Goal: Navigation & Orientation: Find specific page/section

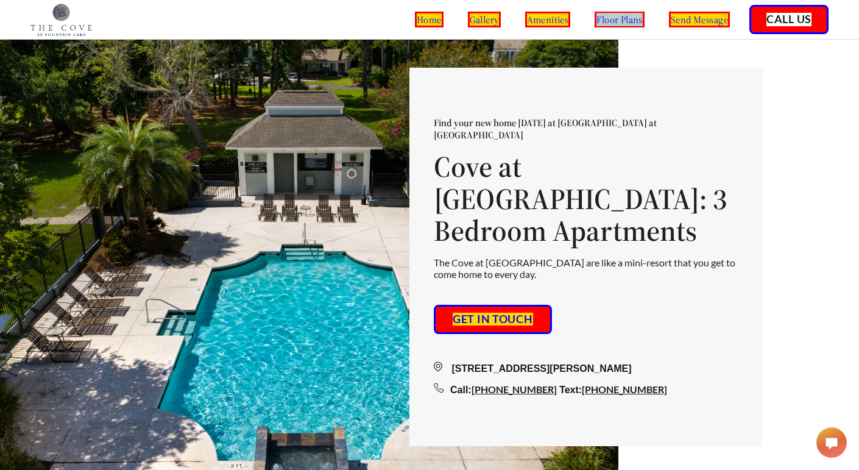
click at [642, 19] on div "home gallery amenities floor plans send message" at bounding box center [560, 20] width 339 height 16
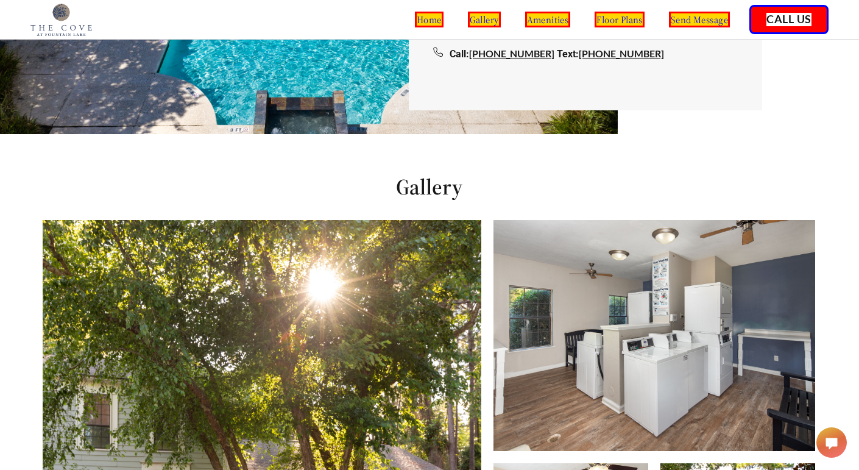
scroll to position [313, 1]
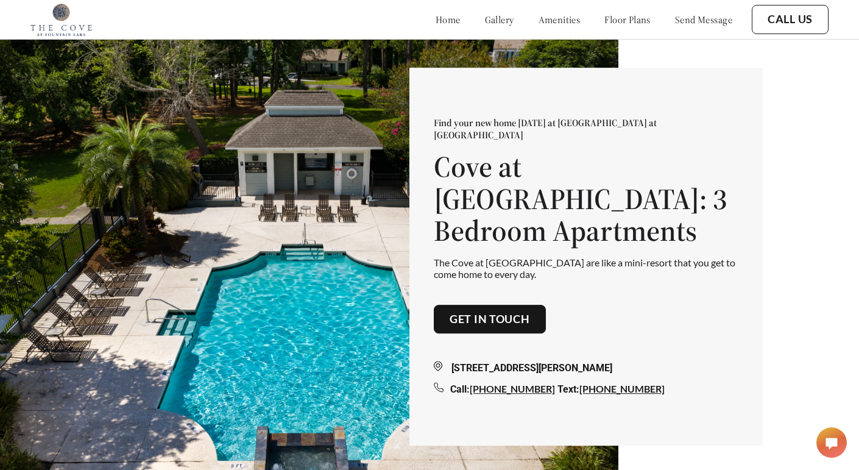
click at [436, 18] on link "home" at bounding box center [448, 19] width 25 height 12
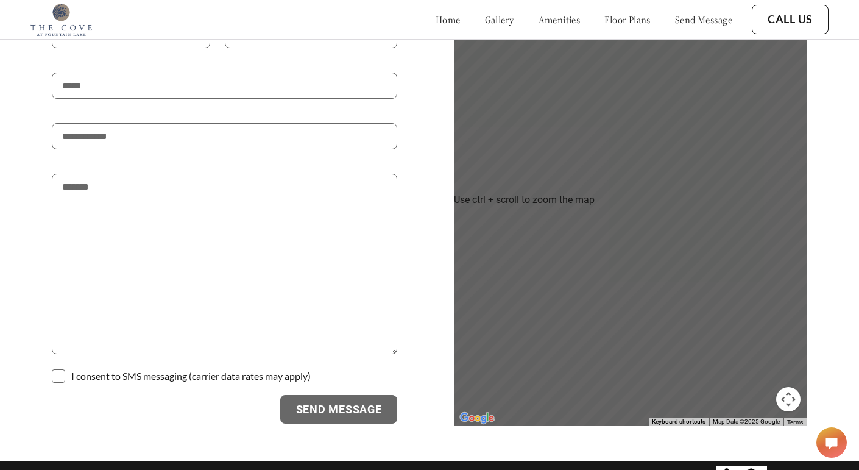
scroll to position [2442, 0]
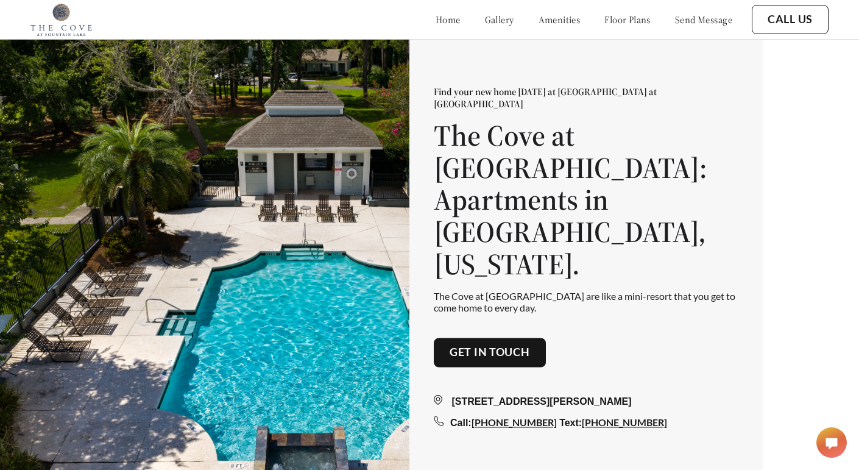
click at [244, 177] on img at bounding box center [309, 274] width 618 height 470
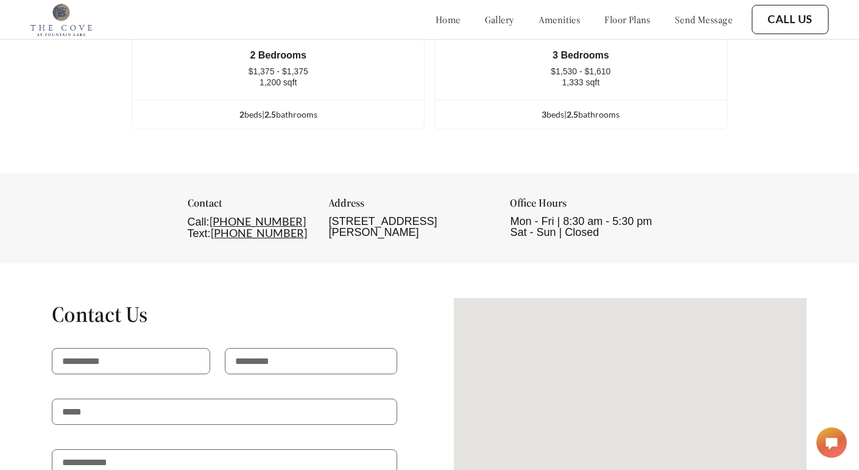
scroll to position [2442, 0]
